Goal: Information Seeking & Learning: Learn about a topic

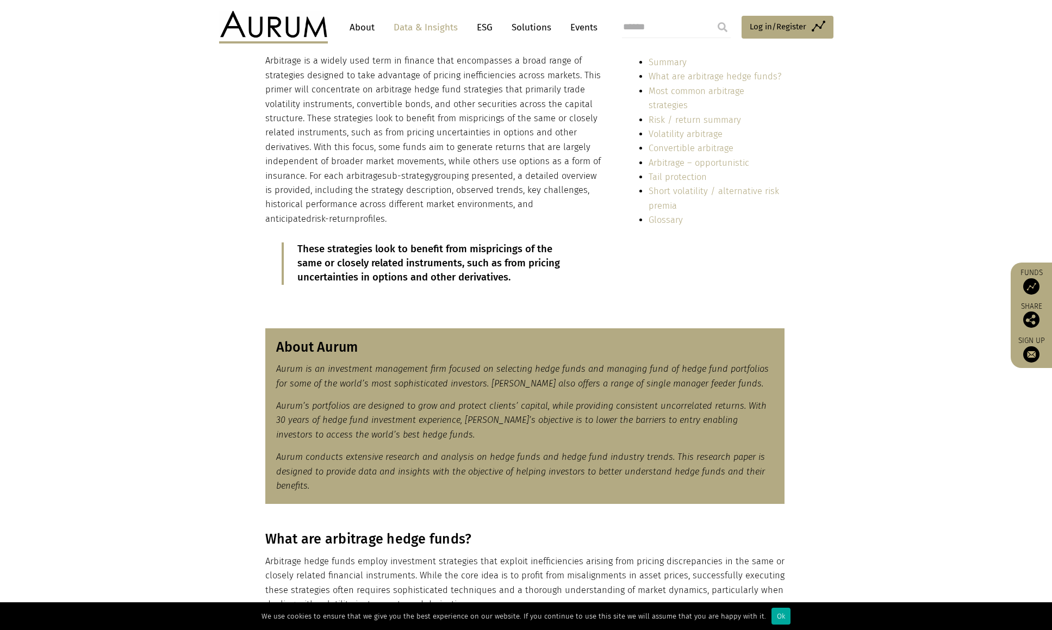
scroll to position [761, 0]
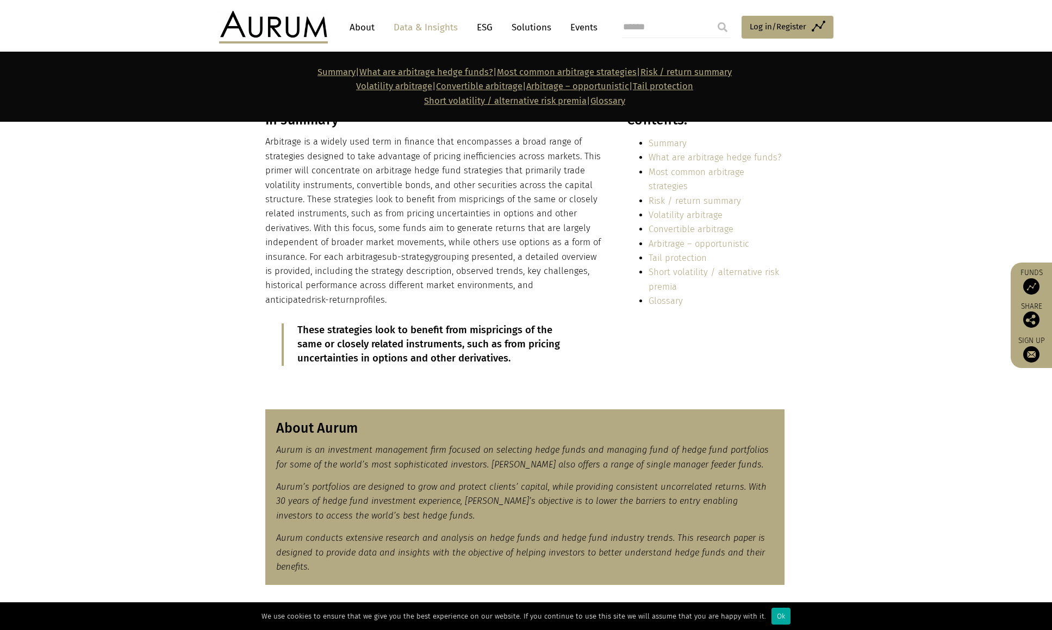
drag, startPoint x: 792, startPoint y: 262, endPoint x: 798, endPoint y: 186, distance: 75.8
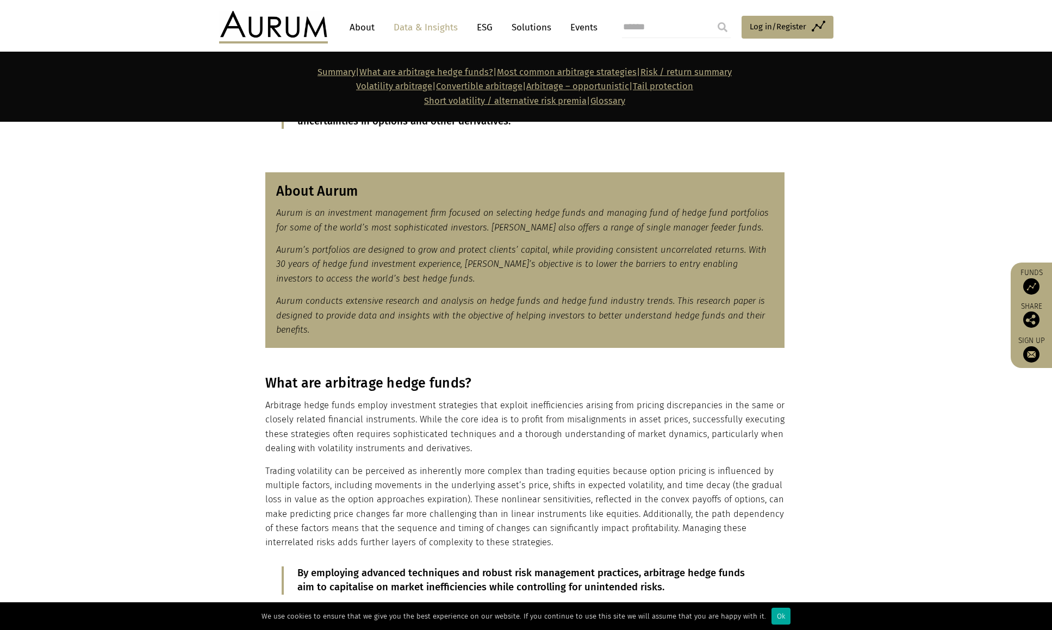
drag, startPoint x: 503, startPoint y: 315, endPoint x: 503, endPoint y: 353, distance: 38.6
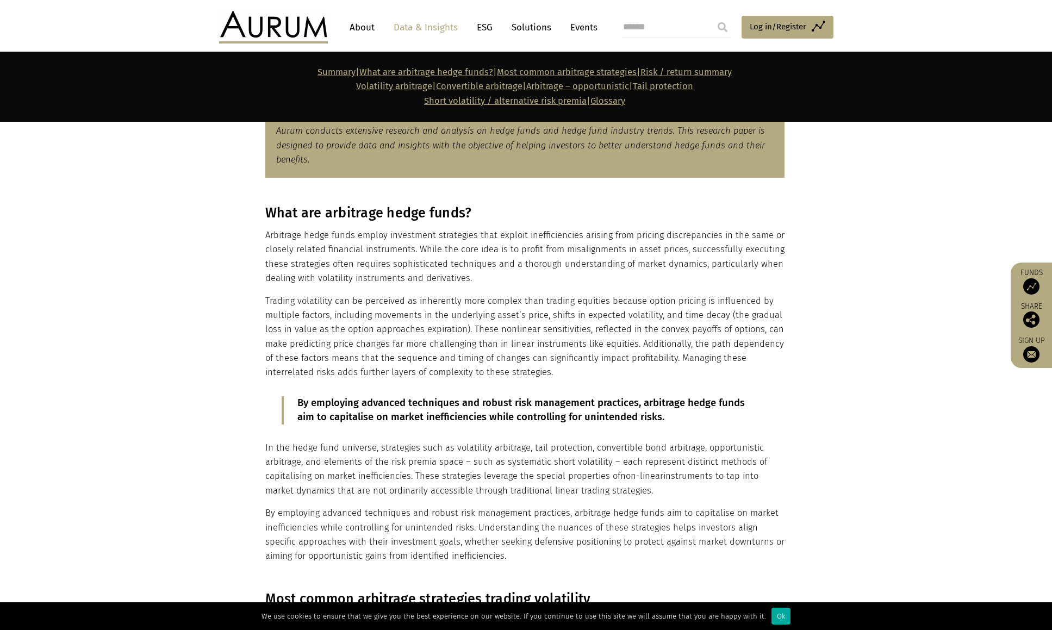
scroll to position [764, 0]
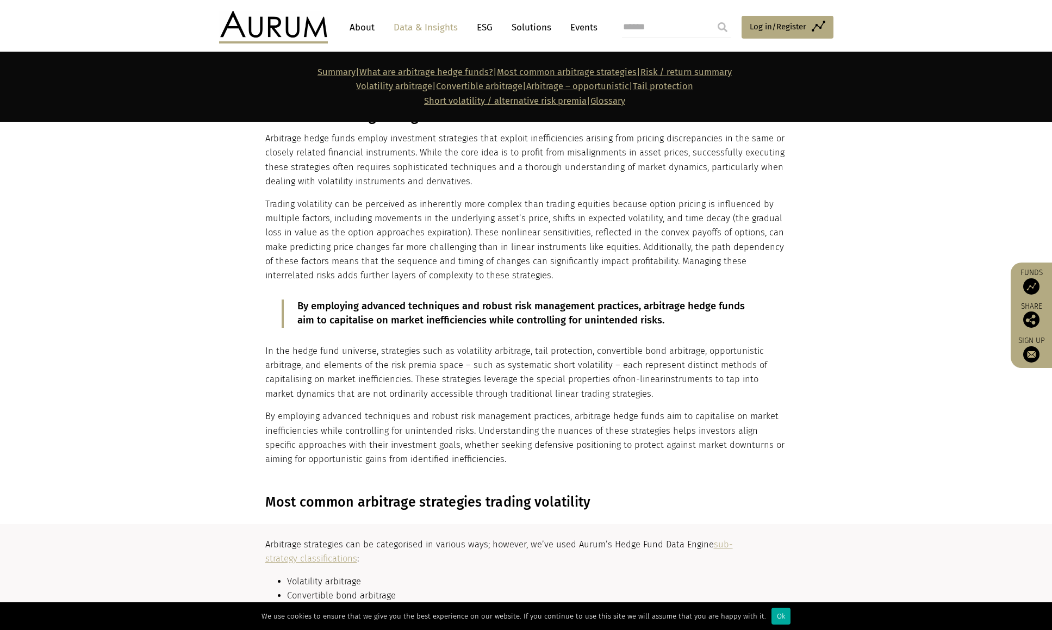
drag, startPoint x: 503, startPoint y: 353, endPoint x: 517, endPoint y: 413, distance: 61.4
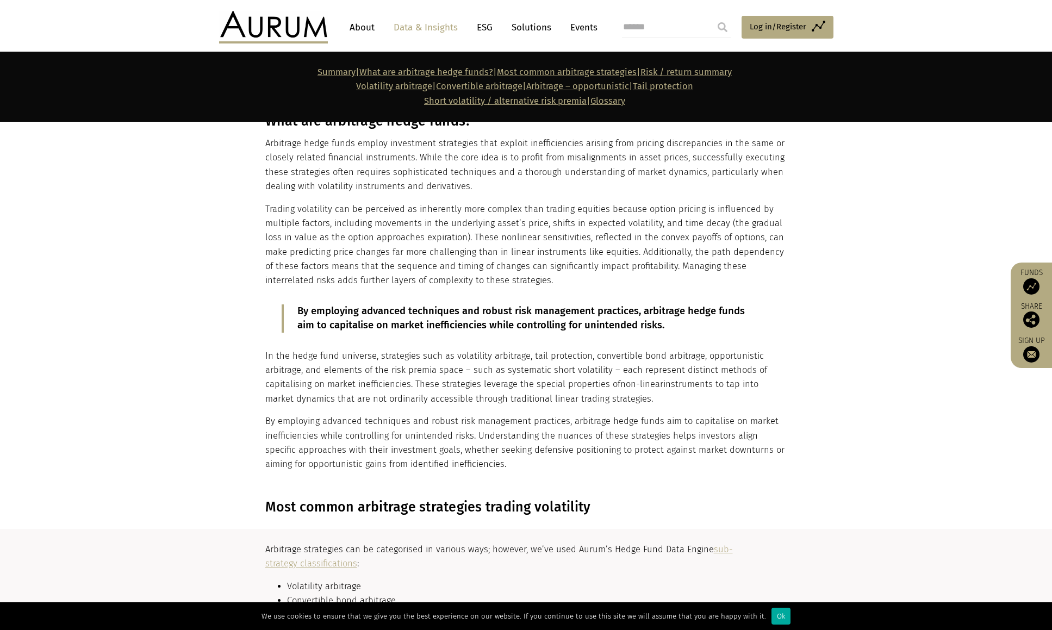
drag, startPoint x: 517, startPoint y: 413, endPoint x: 526, endPoint y: 392, distance: 22.9
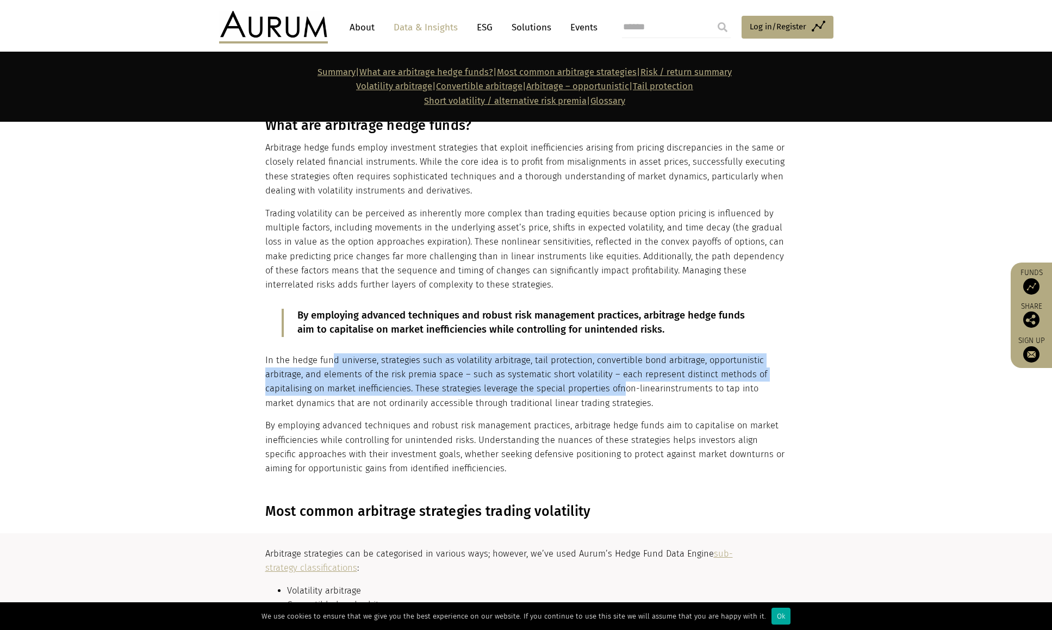
drag, startPoint x: 620, startPoint y: 393, endPoint x: 329, endPoint y: 357, distance: 293.5
click at [329, 357] on p "In the hedge fund universe, strategies such as volatility arbitrage, tail prote…" at bounding box center [524, 382] width 519 height 58
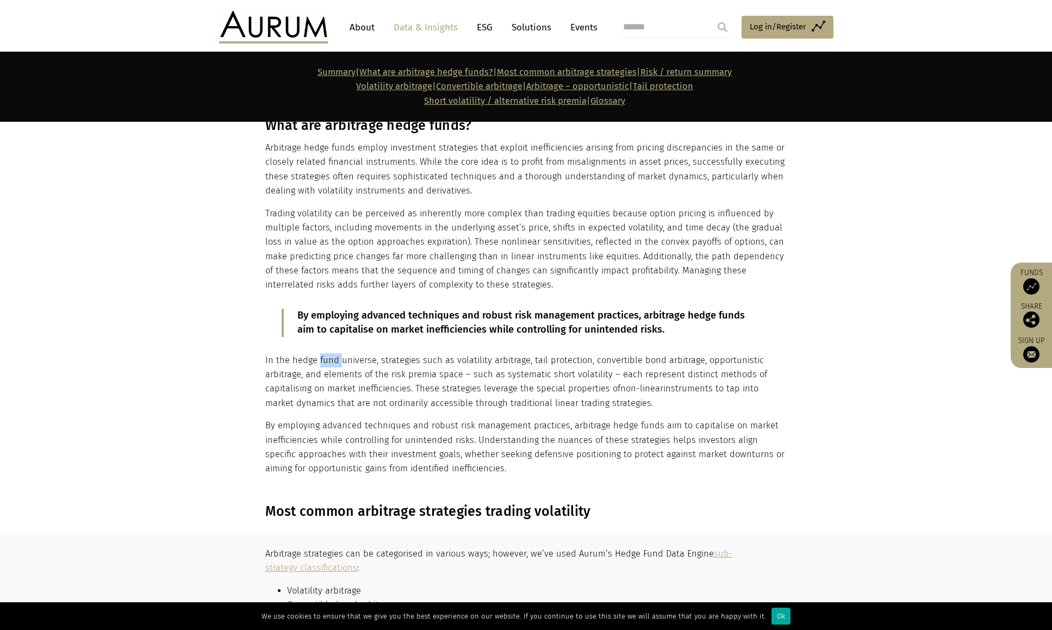
click at [329, 357] on p "In the hedge fund universe, strategies such as volatility arbitrage, tail prote…" at bounding box center [524, 382] width 519 height 58
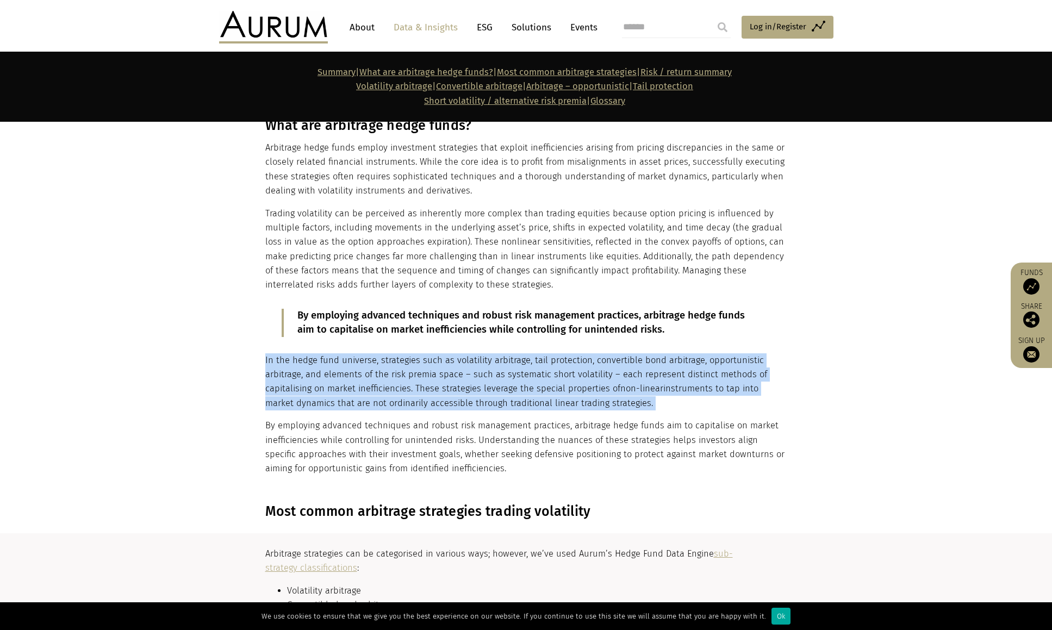
drag, startPoint x: 329, startPoint y: 357, endPoint x: 600, endPoint y: 378, distance: 272.1
click at [580, 376] on p "In the hedge fund universe, strategies such as volatility arbitrage, tail prote…" at bounding box center [524, 382] width 519 height 58
click at [600, 378] on p "In the hedge fund universe, strategies such as volatility arbitrage, tail prote…" at bounding box center [524, 382] width 519 height 58
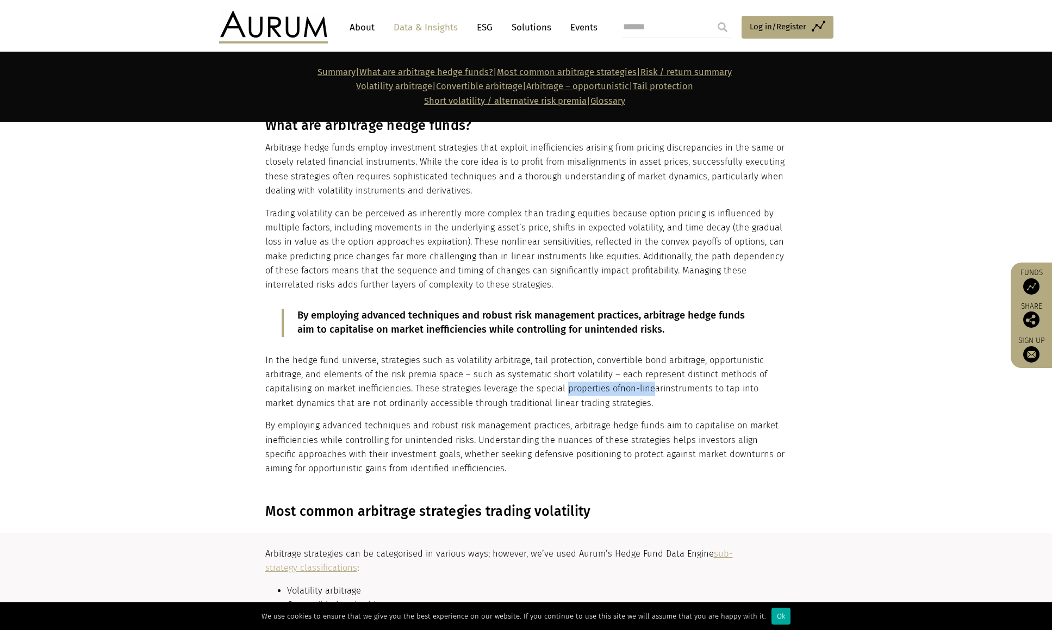
drag, startPoint x: 652, startPoint y: 391, endPoint x: 562, endPoint y: 394, distance: 90.3
click at [562, 394] on p "In the hedge fund universe, strategies such as volatility arbitrage, tail prote…" at bounding box center [524, 382] width 519 height 58
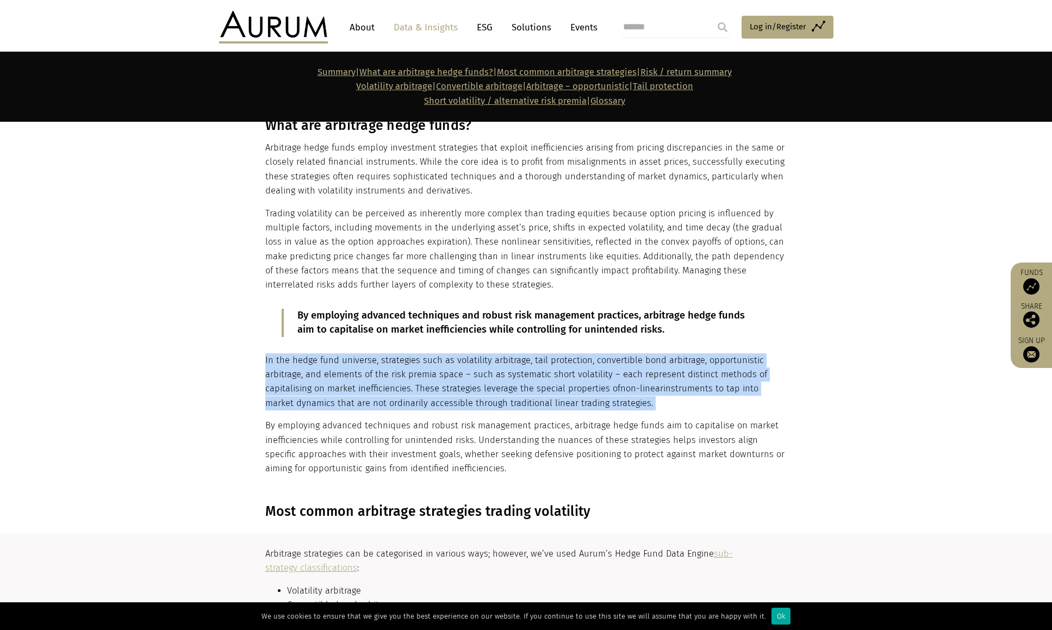
click at [562, 394] on p "In the hedge fund universe, strategies such as volatility arbitrage, tail prote…" at bounding box center [524, 382] width 519 height 58
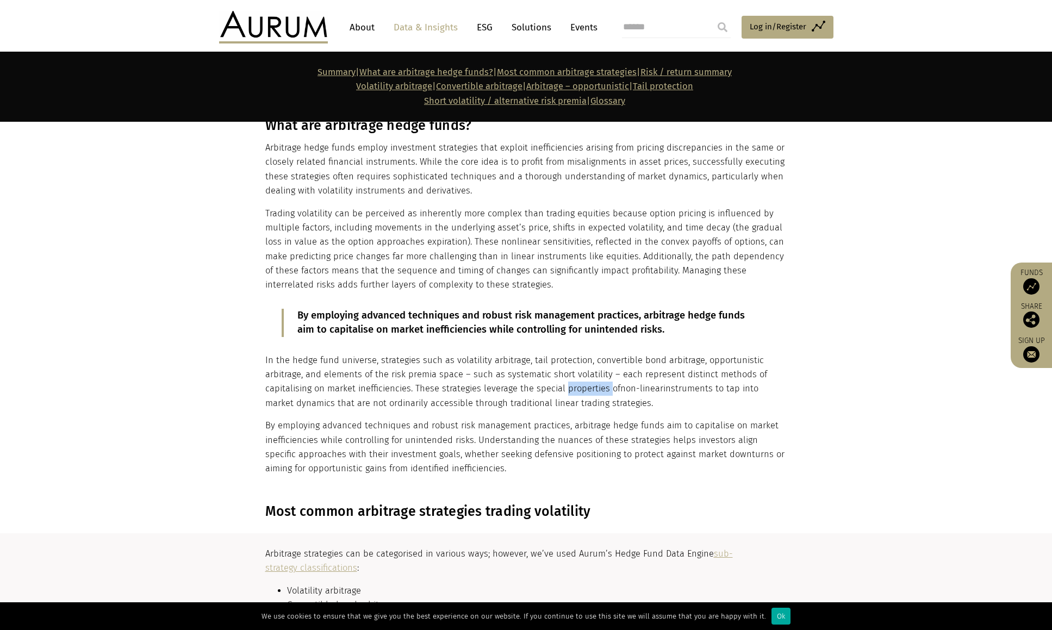
click at [562, 394] on p "In the hedge fund universe, strategies such as volatility arbitrage, tail prote…" at bounding box center [524, 382] width 519 height 58
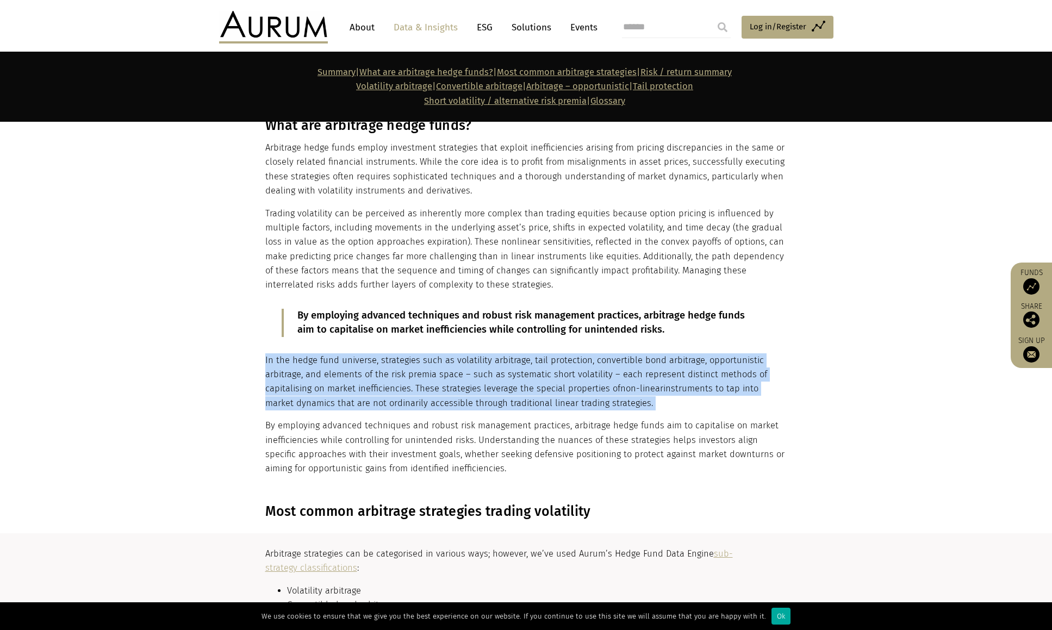
click at [562, 394] on p "In the hedge fund universe, strategies such as volatility arbitrage, tail prote…" at bounding box center [524, 382] width 519 height 58
